Goal: Information Seeking & Learning: Understand process/instructions

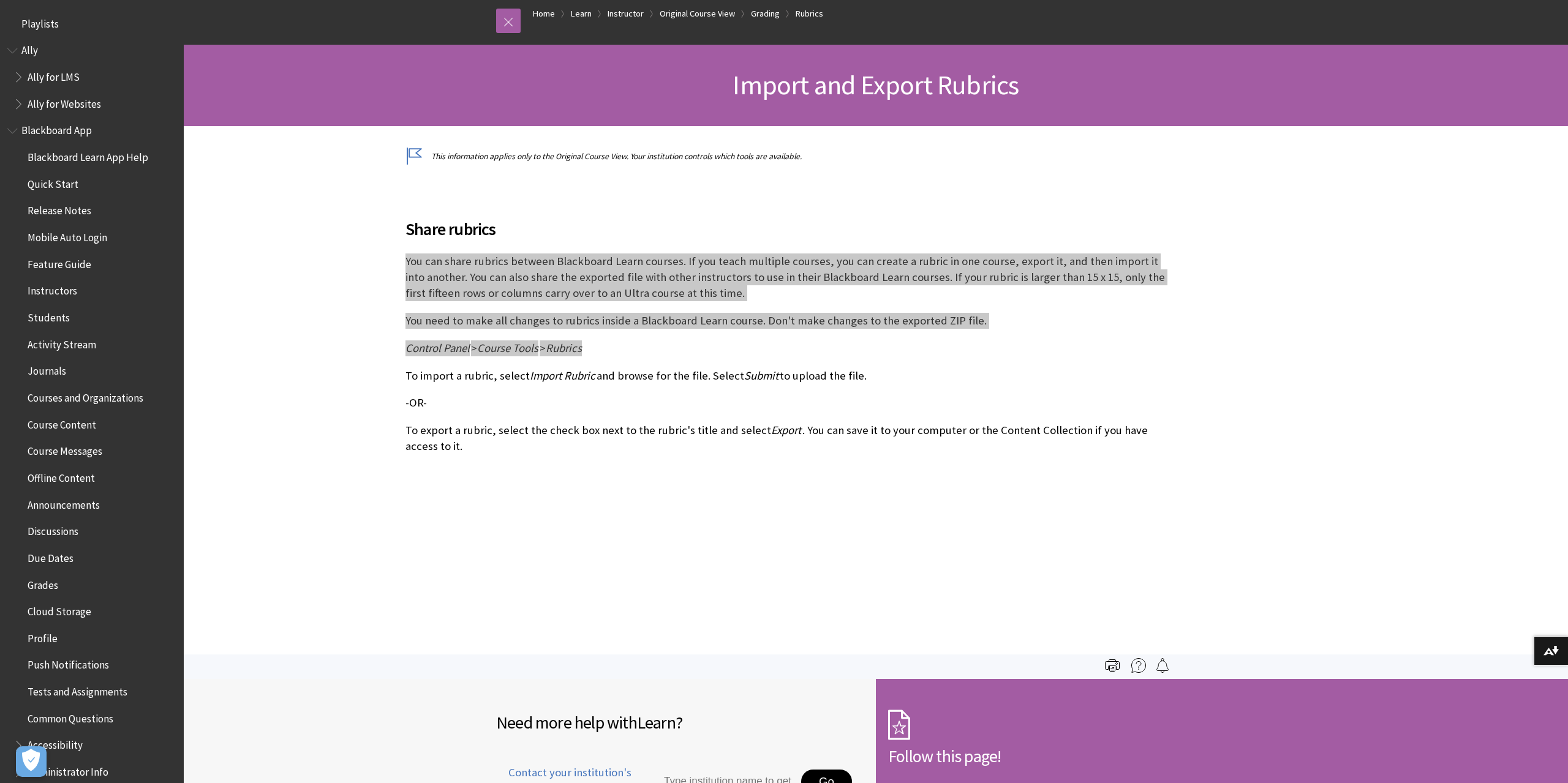
scroll to position [1891, 0]
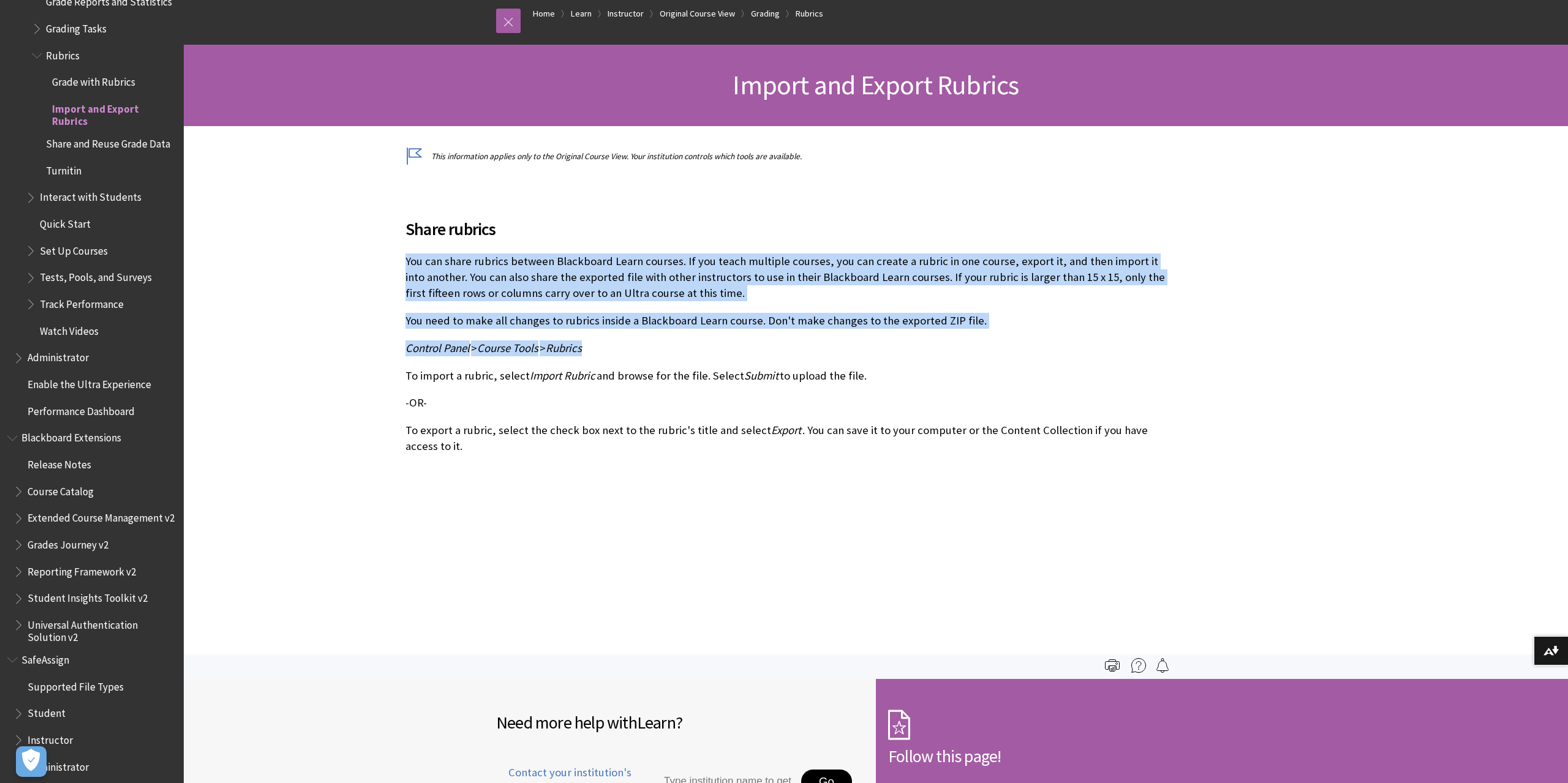
click at [649, 341] on p "Control Panel > Course Tools > Rubrics" at bounding box center [785, 348] width 760 height 16
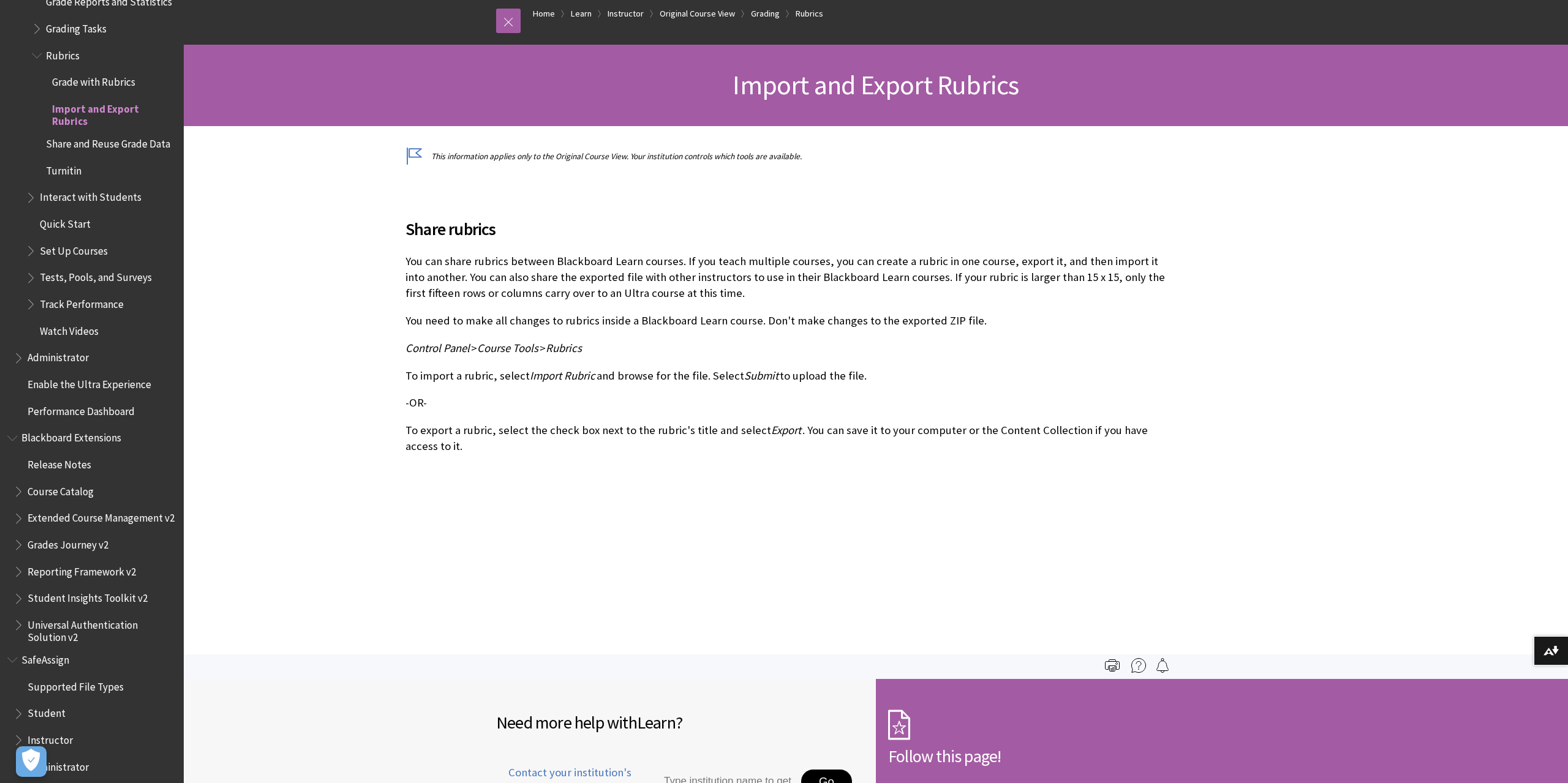
click at [641, 357] on div "Share rubrics You can share rubrics between Blackboard Learn courses. If you te…" at bounding box center [785, 328] width 760 height 253
drag, startPoint x: 567, startPoint y: 348, endPoint x: 476, endPoint y: 348, distance: 91.0
click at [445, 346] on p "Control Panel > Course Tools > Rubrics" at bounding box center [785, 348] width 760 height 16
click at [572, 342] on span "Rubrics" at bounding box center [564, 348] width 36 height 14
drag, startPoint x: 599, startPoint y: 347, endPoint x: 335, endPoint y: 344, distance: 264.0
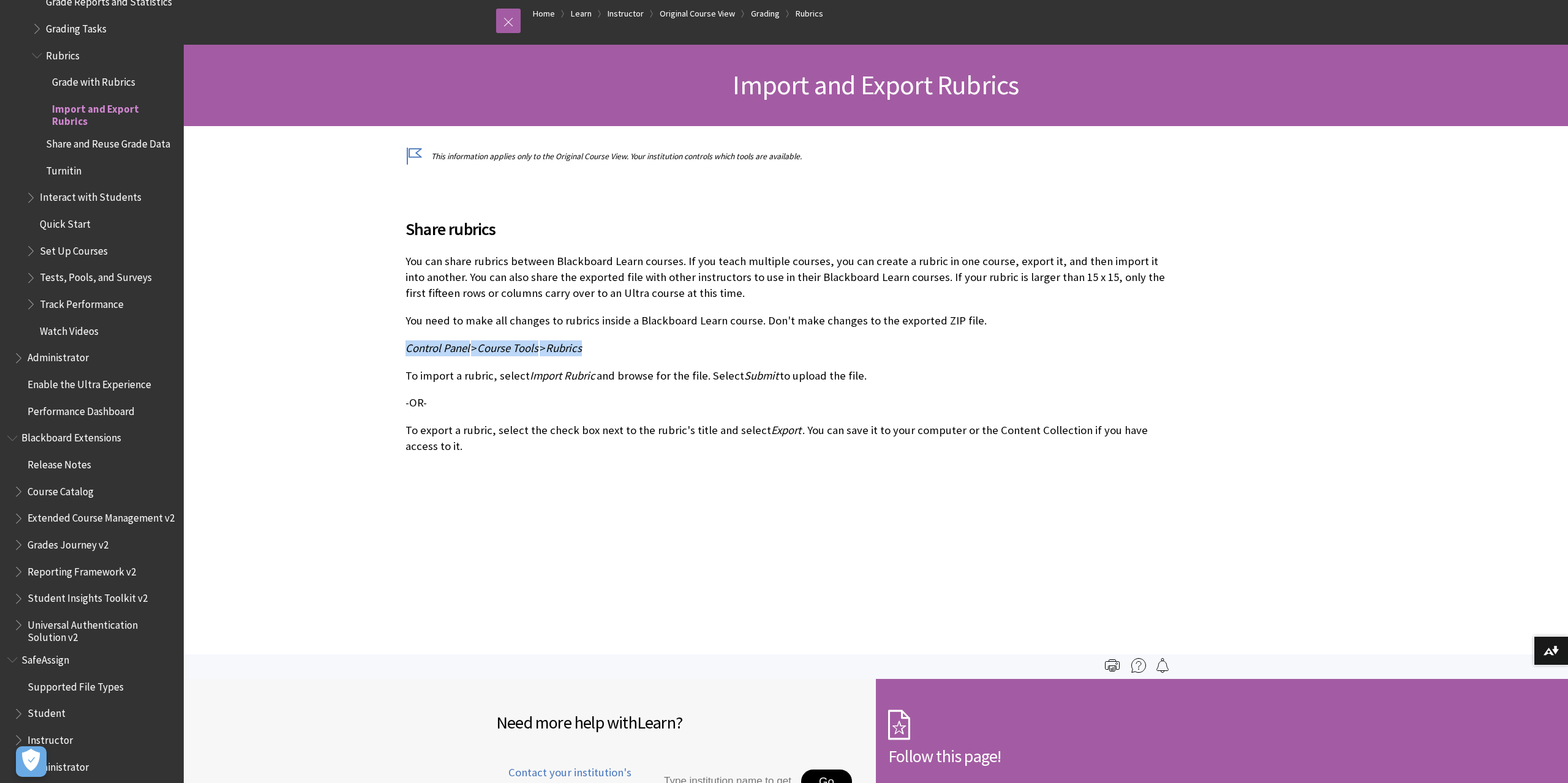
click at [335, 344] on div "This information applies only to the Original Course View. Your institution con…" at bounding box center [785, 403] width 1203 height 504
click at [747, 372] on span "Submit" at bounding box center [761, 376] width 35 height 14
drag, startPoint x: 593, startPoint y: 356, endPoint x: 363, endPoint y: 350, distance: 230.1
click at [363, 350] on div "This information applies only to the Original Course View. Your institution con…" at bounding box center [785, 403] width 1203 height 504
click at [593, 343] on p "Control Panel > Course Tools > Rubrics" at bounding box center [785, 348] width 760 height 16
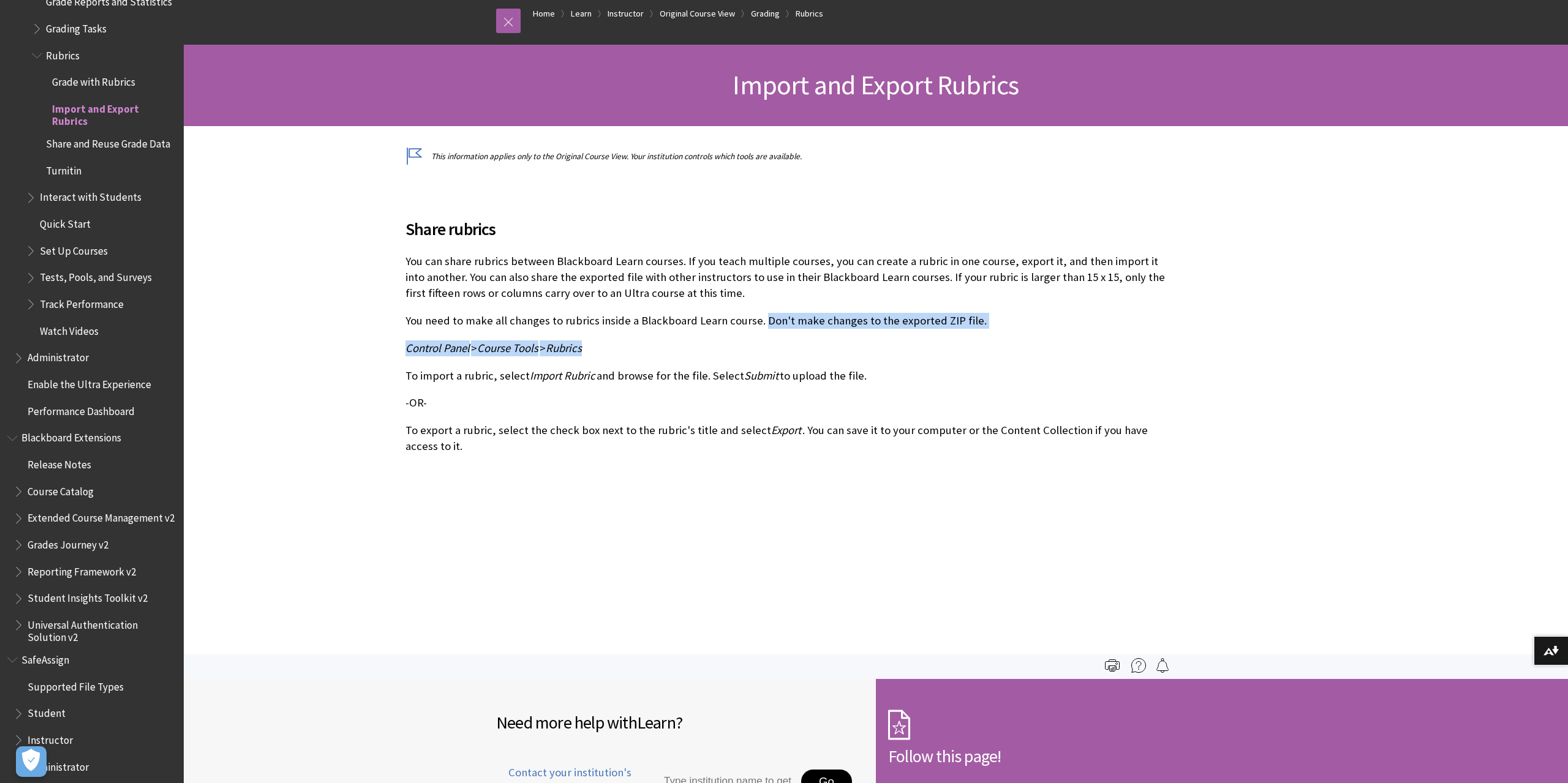
drag, startPoint x: 759, startPoint y: 320, endPoint x: 773, endPoint y: 337, distance: 22.0
click at [773, 337] on div "Share rubrics You can share rubrics between Blackboard Learn courses. If you te…" at bounding box center [785, 328] width 760 height 253
drag, startPoint x: 778, startPoint y: 338, endPoint x: 402, endPoint y: 346, distance: 376.1
click at [402, 346] on div "Share rubrics You can share rubrics between Blackboard Learn courses. If you te…" at bounding box center [785, 326] width 784 height 328
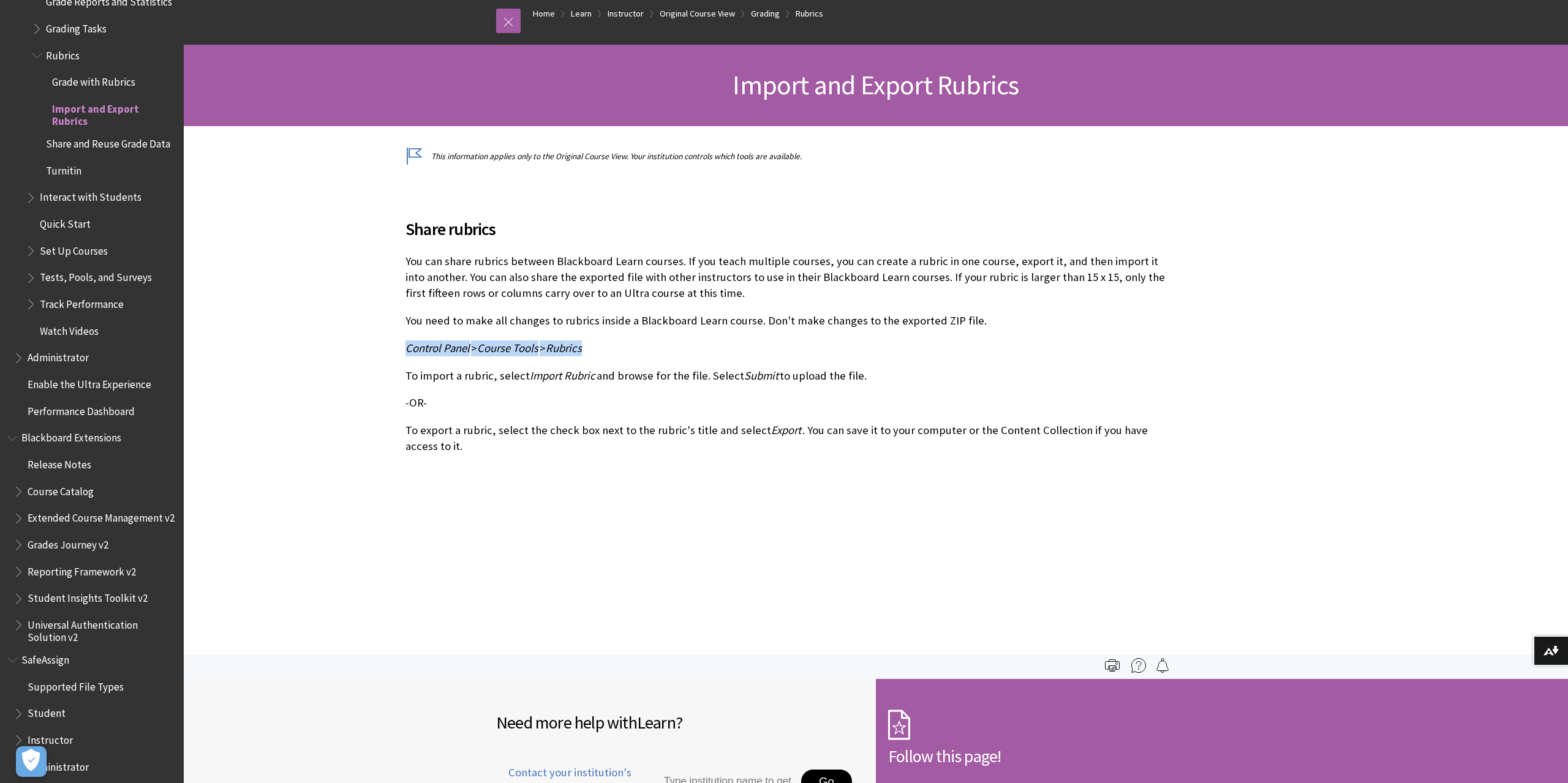
click at [643, 346] on p "Control Panel > Course Tools > Rubrics" at bounding box center [785, 348] width 760 height 16
drag, startPoint x: 579, startPoint y: 350, endPoint x: 390, endPoint y: 351, distance: 189.0
click at [390, 351] on div "This information applies only to the Original Course View. Your institution con…" at bounding box center [785, 403] width 1203 height 504
click at [690, 346] on p "Control Panel > Course Tools > Rubrics" at bounding box center [785, 348] width 760 height 16
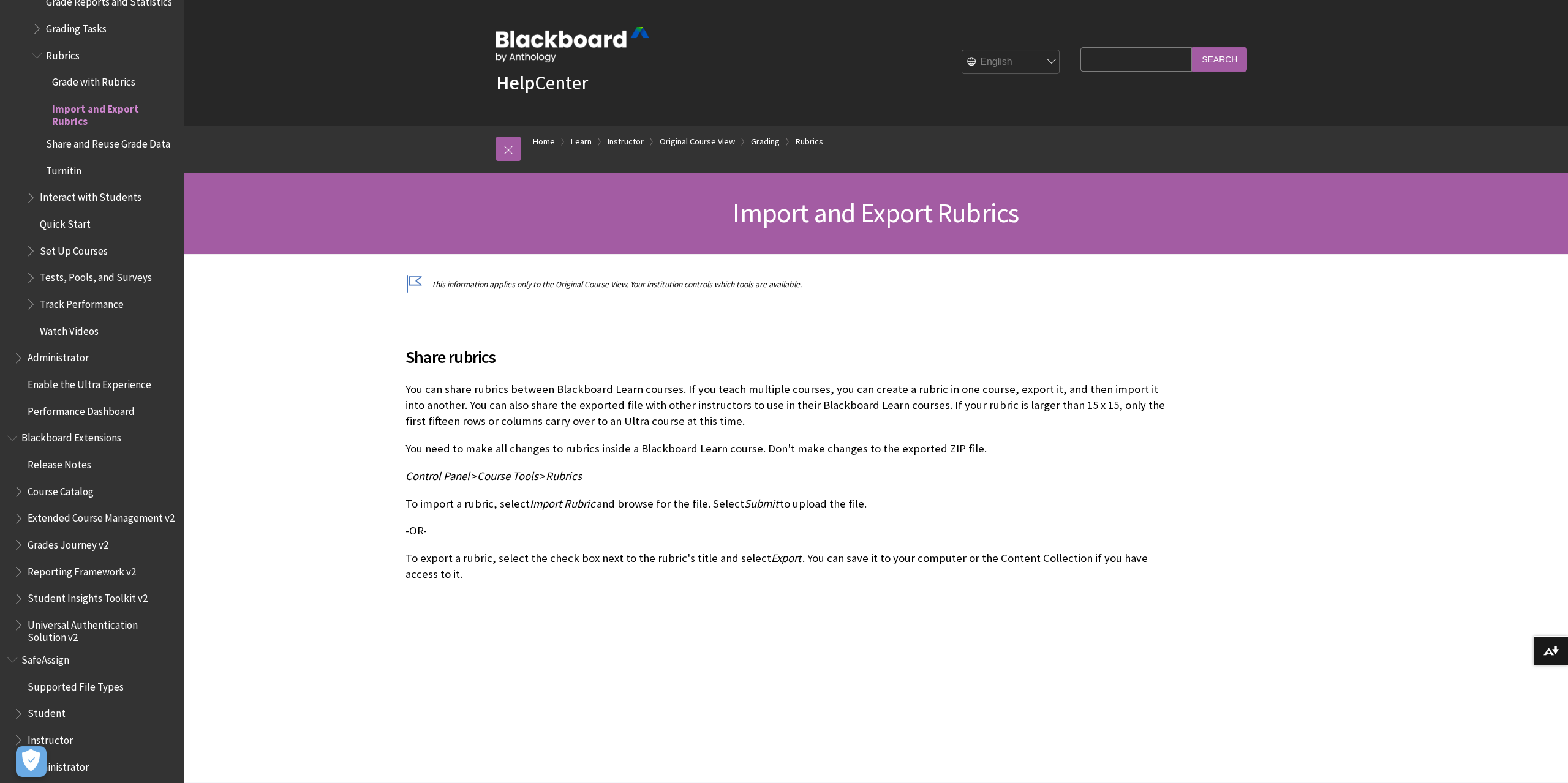
scroll to position [0, 0]
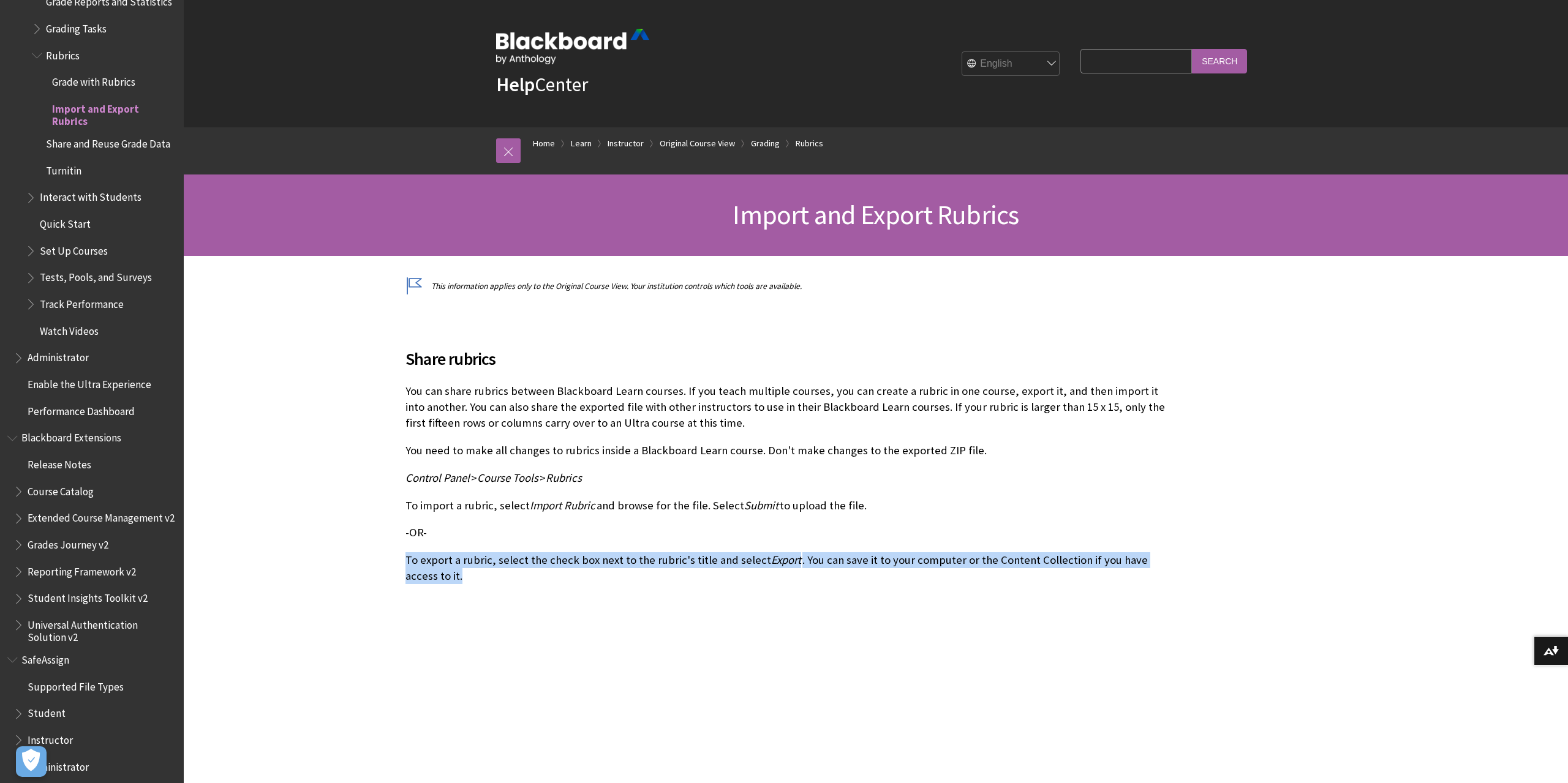
drag, startPoint x: 406, startPoint y: 560, endPoint x: 544, endPoint y: 589, distance: 141.0
click at [544, 589] on div "Share rubrics You can share rubrics between Blackboard Learn courses. If you te…" at bounding box center [785, 456] width 760 height 279
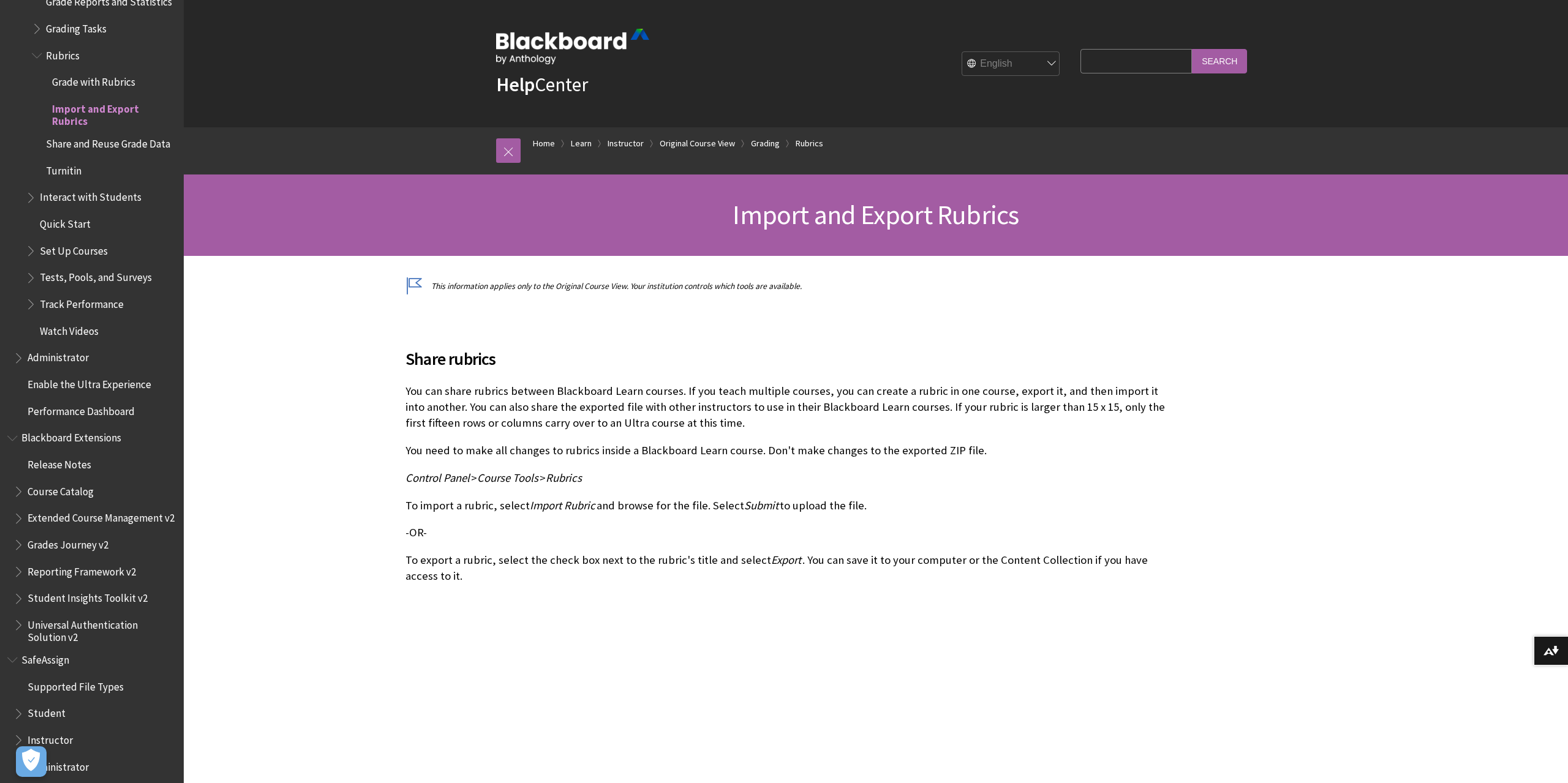
click at [544, 589] on div "Share rubrics You can share rubrics between Blackboard Learn courses. If you te…" at bounding box center [785, 456] width 760 height 279
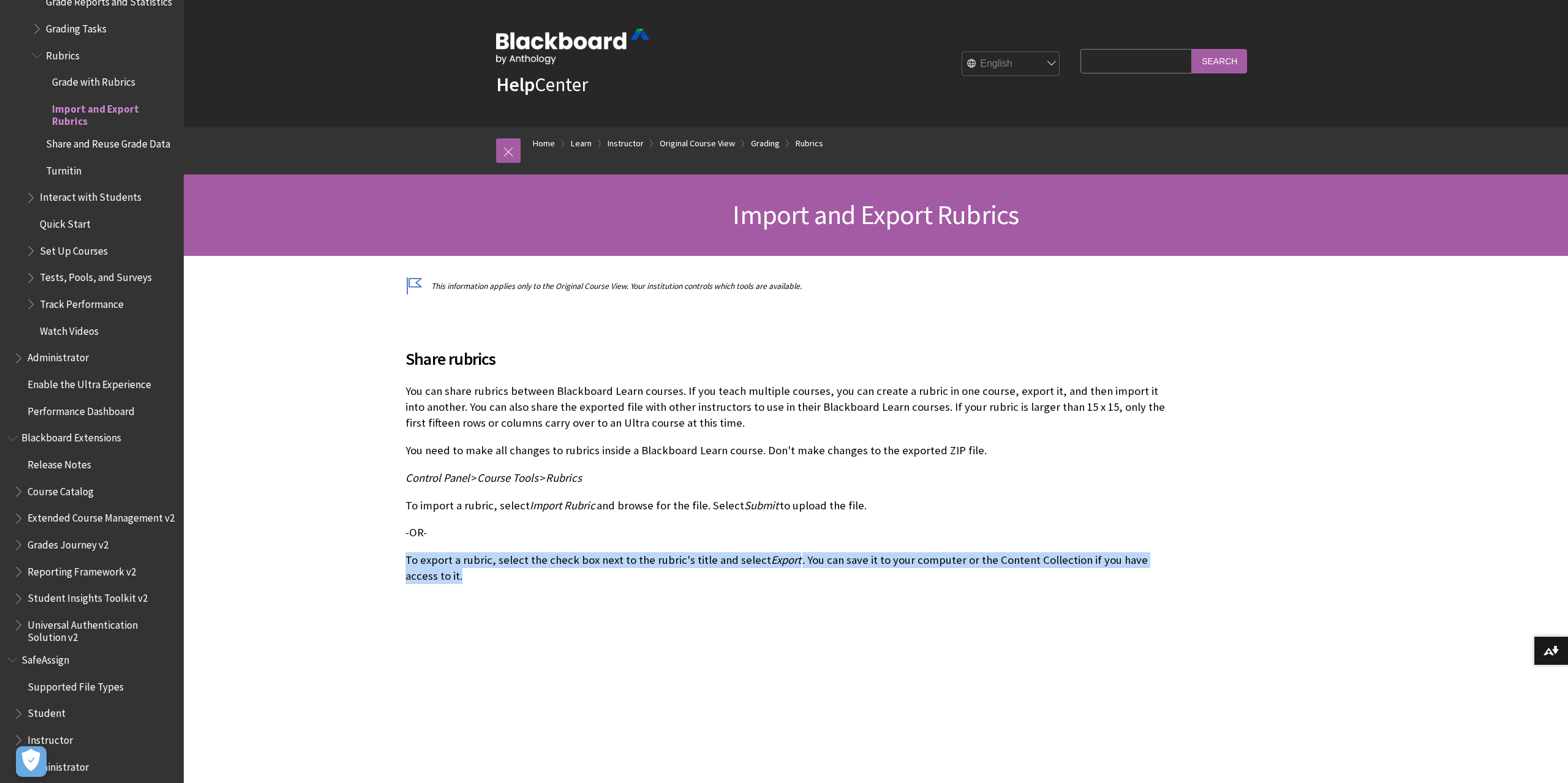
drag, startPoint x: 644, startPoint y: 594, endPoint x: 510, endPoint y: 567, distance: 136.7
click at [379, 550] on div "This information applies only to the Original Course View. Your institution con…" at bounding box center [785, 533] width 1203 height 504
click at [602, 576] on p "To export a rubric, select the check box next to the rubric's title and select …" at bounding box center [785, 568] width 760 height 32
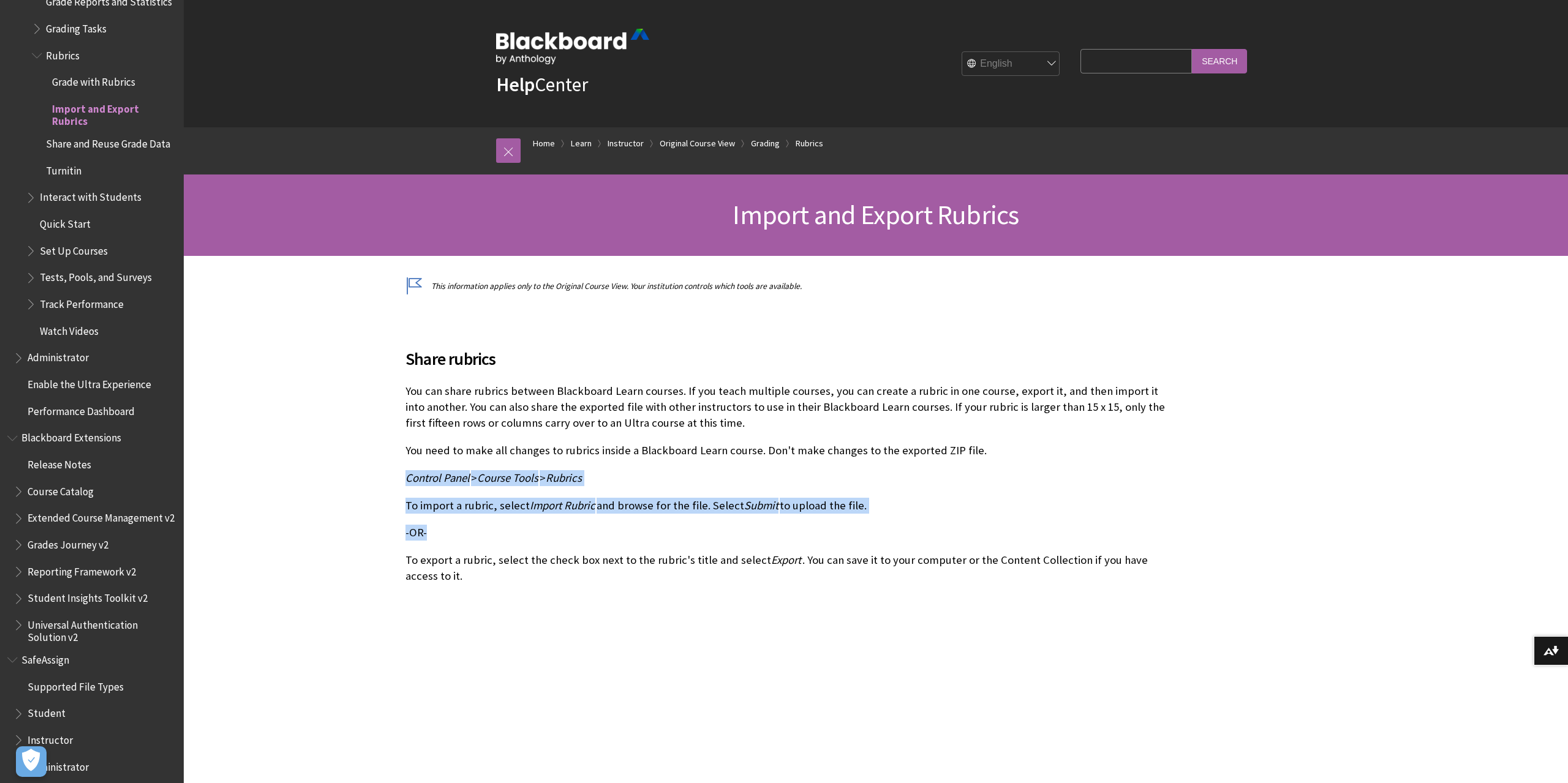
drag, startPoint x: 713, startPoint y: 526, endPoint x: 392, endPoint y: 471, distance: 325.7
click at [392, 471] on div "This information applies only to the Original Course View. Your institution con…" at bounding box center [785, 533] width 1203 height 504
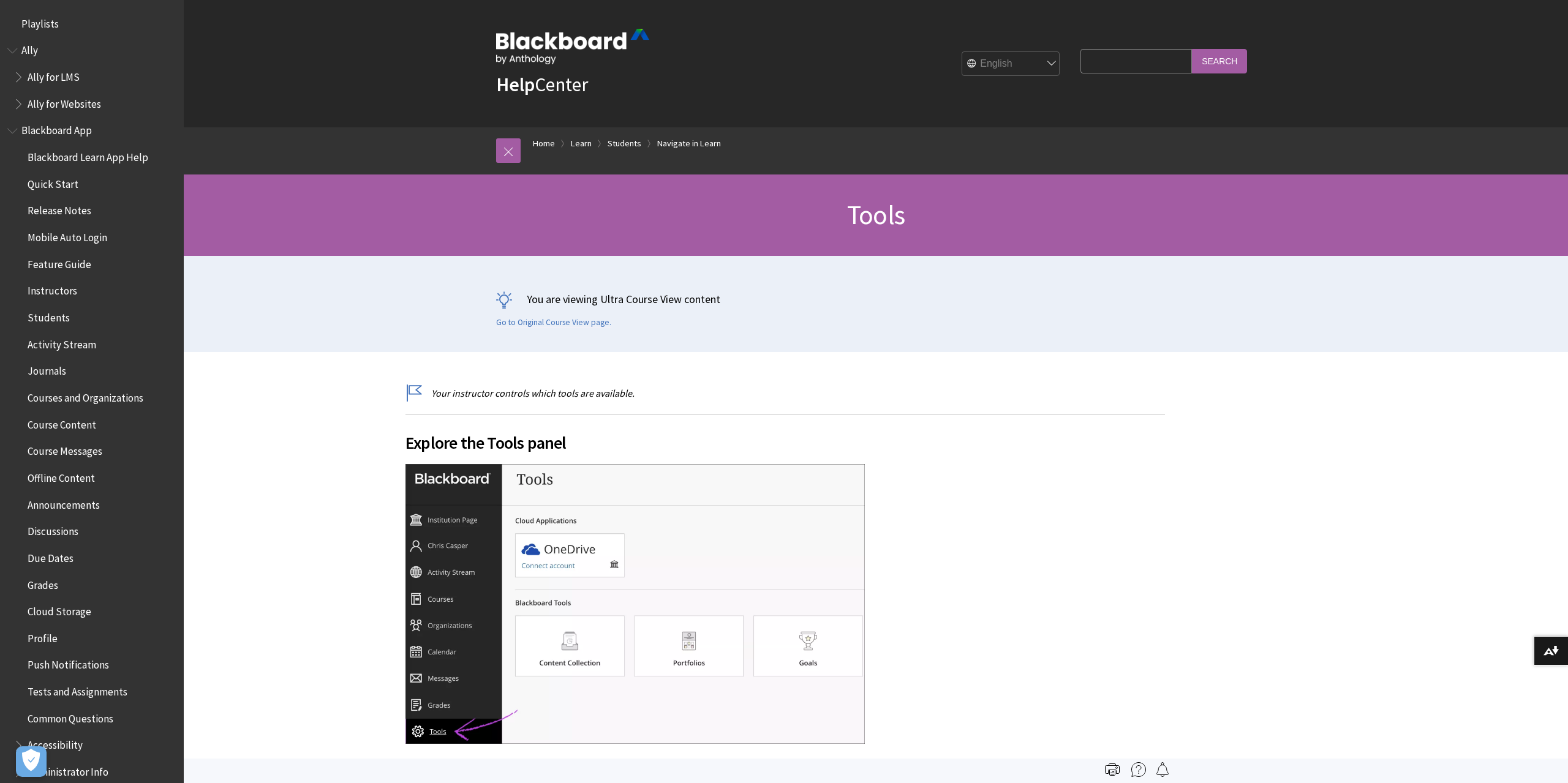
scroll to position [1206, 0]
